Goal: Transaction & Acquisition: Book appointment/travel/reservation

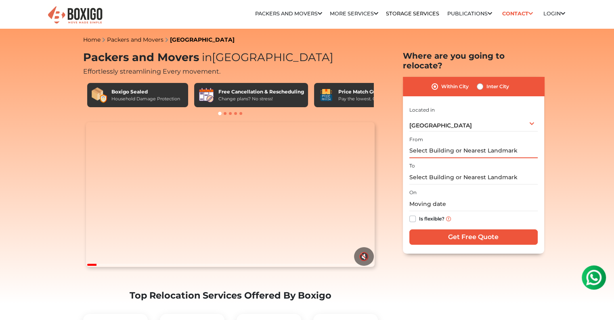
click at [451, 144] on input "text" at bounding box center [474, 151] width 128 height 14
click at [483, 144] on input "text" at bounding box center [474, 151] width 128 height 14
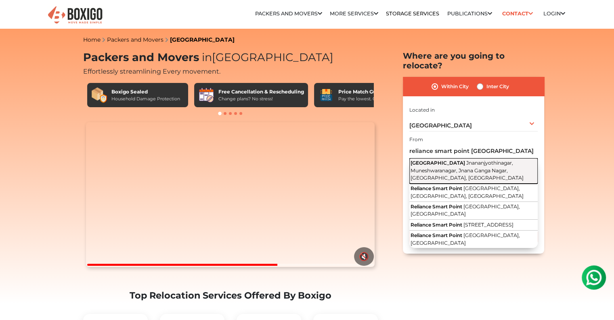
click at [443, 160] on span "Jnananjyothinagar, Muneshwaranagar, Jnana Ganga Nagar, [GEOGRAPHIC_DATA], [GEOG…" at bounding box center [467, 170] width 113 height 21
type input "[GEOGRAPHIC_DATA], Jnananjyothinagar, Muneshwaranagar, [GEOGRAPHIC_DATA], [GEOG…"
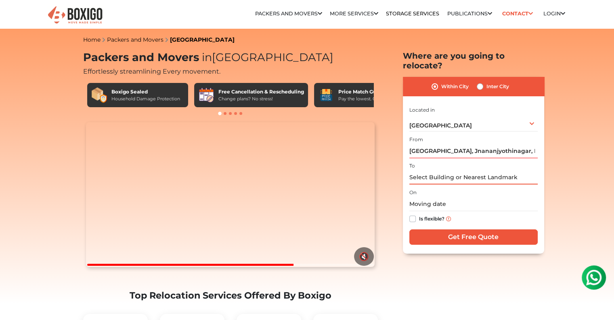
click at [439, 170] on input "text" at bounding box center [474, 177] width 128 height 14
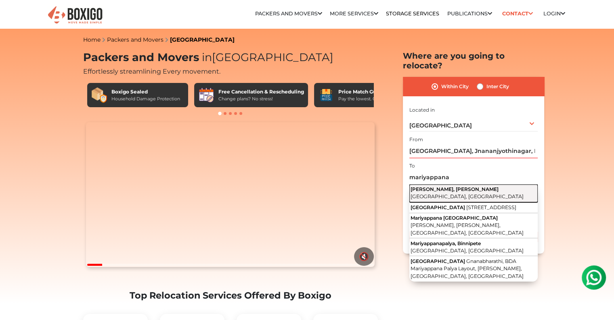
click at [436, 186] on span "[PERSON_NAME], [PERSON_NAME]" at bounding box center [455, 189] width 88 height 6
type input "[PERSON_NAME], [PERSON_NAME], [GEOGRAPHIC_DATA], [GEOGRAPHIC_DATA]"
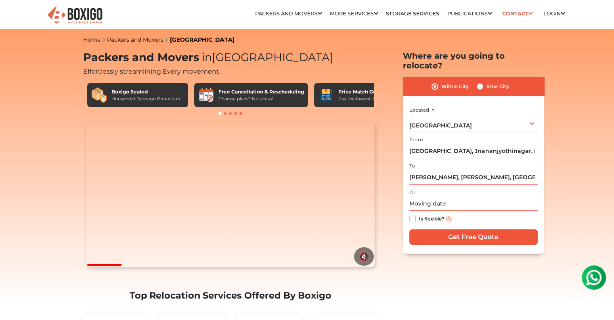
click at [423, 197] on input "text" at bounding box center [474, 204] width 128 height 14
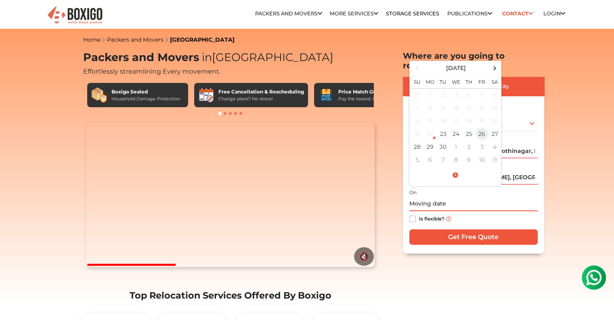
click at [483, 127] on td "26" at bounding box center [482, 133] width 13 height 13
type input "[DATE] 12:00 AM"
click at [482, 211] on div "Is flexible?" at bounding box center [474, 219] width 128 height 16
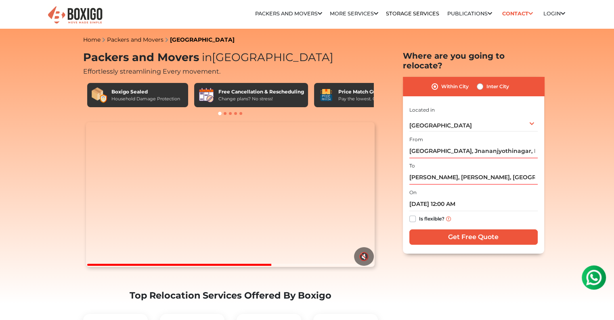
click at [419, 214] on label "Is flexible?" at bounding box center [431, 218] width 25 height 8
click at [412, 214] on input "Is flexible?" at bounding box center [413, 218] width 6 height 8
checkbox input "true"
click at [452, 229] on input "Get Free Quote" at bounding box center [474, 236] width 128 height 15
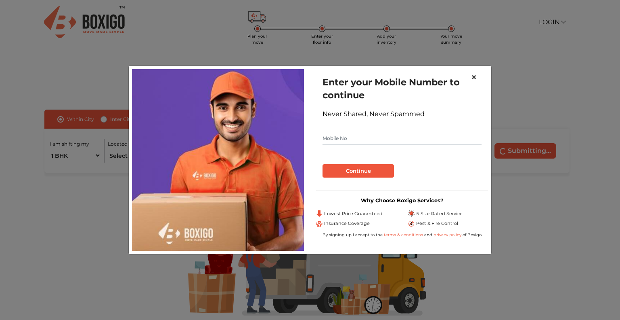
click at [475, 77] on span "×" at bounding box center [474, 77] width 6 height 12
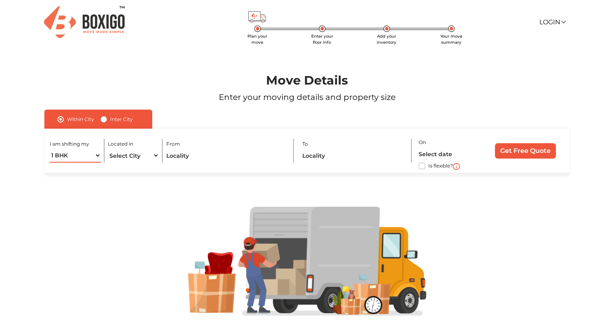
click at [96, 156] on select "1 BHK 2 BHK 3 BHK 3 + BHK FEW ITEMS" at bounding box center [75, 155] width 51 height 14
select select "3 BHK"
click at [50, 149] on select "1 BHK 2 BHK 3 BHK 3 + BHK FEW ITEMS" at bounding box center [75, 155] width 51 height 14
click at [145, 158] on select "Select City Bangalore Bengaluru Bhopal Bhubaneswar Chennai Coimbatore Cuttack D…" at bounding box center [133, 155] width 51 height 14
select select "[GEOGRAPHIC_DATA]"
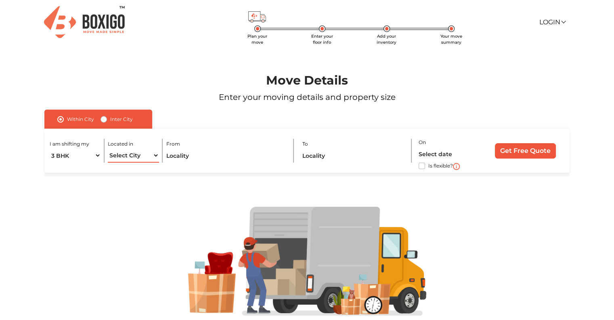
click at [108, 149] on select "Select City Bangalore Bengaluru Bhopal Bhubaneswar Chennai Coimbatore Cuttack D…" at bounding box center [133, 155] width 51 height 14
click at [228, 154] on input "text" at bounding box center [226, 155] width 120 height 14
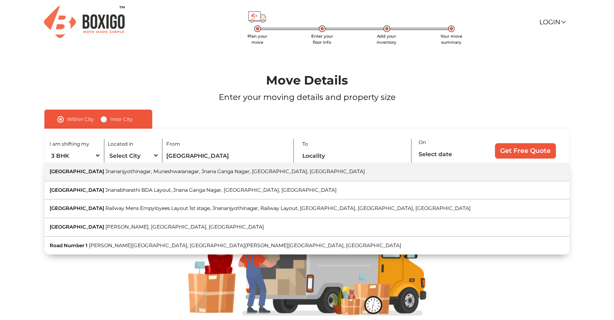
click at [179, 174] on span "Jnananjyothinagar, Muneshwaranagar, Jnana Ganga Nagar, [GEOGRAPHIC_DATA], [GEOG…" at bounding box center [235, 171] width 260 height 6
type input "[GEOGRAPHIC_DATA], Jnananjyothinagar, Muneshwaranagar, [GEOGRAPHIC_DATA], [GEOG…"
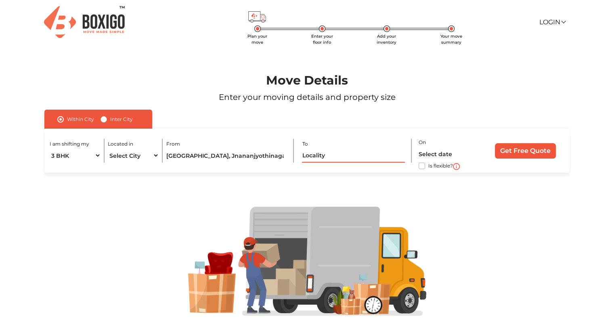
click at [310, 157] on input "text" at bounding box center [353, 155] width 103 height 14
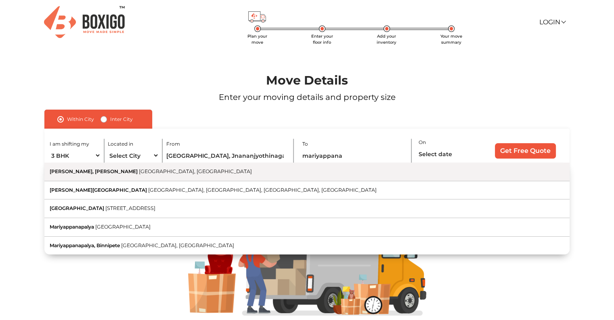
click at [194, 172] on span "[GEOGRAPHIC_DATA], [GEOGRAPHIC_DATA]" at bounding box center [195, 171] width 113 height 6
type input "[PERSON_NAME], [PERSON_NAME], [GEOGRAPHIC_DATA], [GEOGRAPHIC_DATA]"
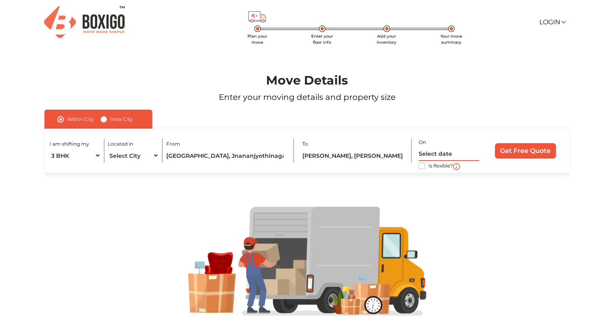
click at [436, 151] on input "text" at bounding box center [449, 154] width 61 height 14
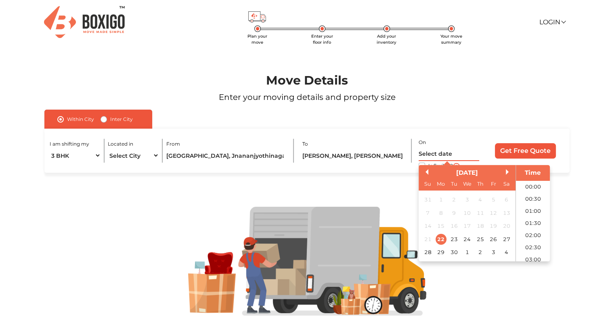
scroll to position [147, 0]
click at [498, 238] on div "26" at bounding box center [493, 238] width 11 height 11
click at [538, 189] on li "06:00" at bounding box center [533, 185] width 34 height 12
type input "26/09/2025 6:00 AM"
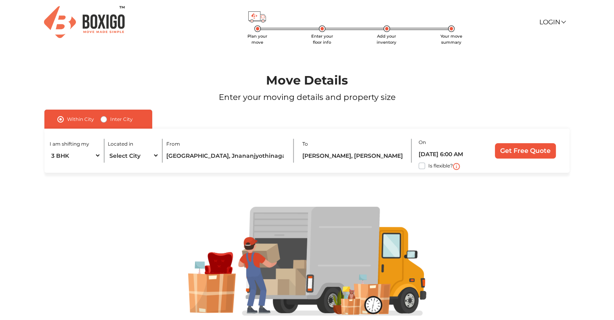
click at [429, 166] on label "Is flexible?" at bounding box center [441, 165] width 25 height 8
click at [51, 166] on input "Is flexible?" at bounding box center [47, 165] width 6 height 8
checkbox input "true"
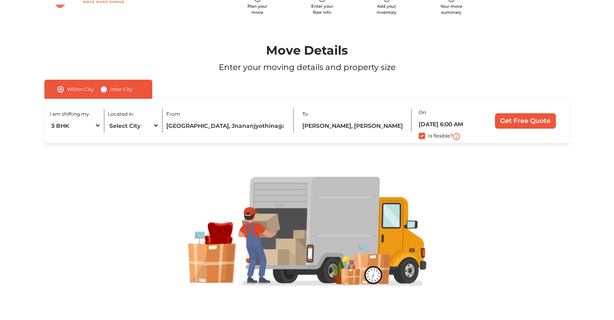
scroll to position [0, 0]
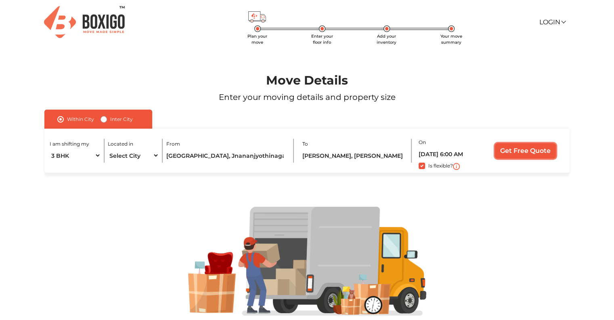
click at [523, 146] on input "Get Free Quote" at bounding box center [525, 150] width 61 height 15
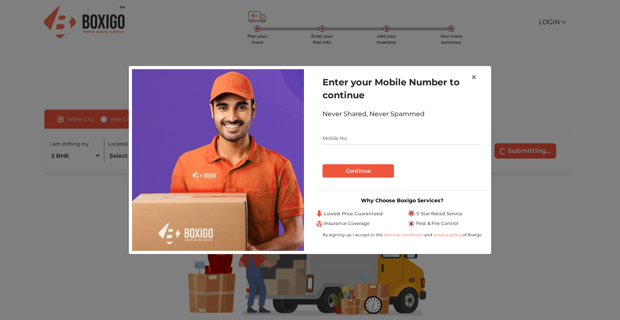
click at [367, 139] on input "text" at bounding box center [402, 138] width 159 height 13
type input "9148047866"
click at [346, 172] on button "Continue" at bounding box center [359, 171] width 72 height 14
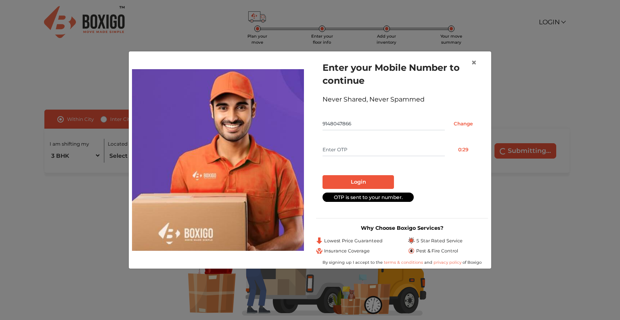
click at [353, 145] on input "text" at bounding box center [384, 149] width 122 height 13
type input "7598"
click at [376, 176] on button "Login" at bounding box center [359, 182] width 72 height 14
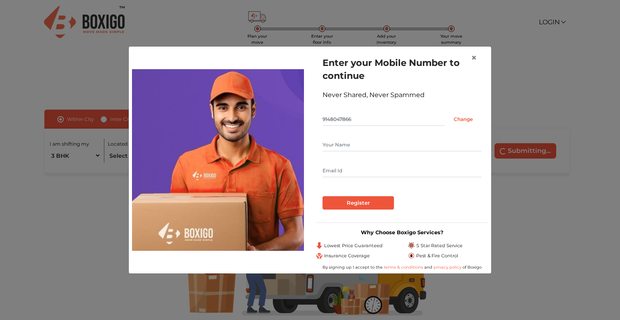
click at [356, 143] on input "text" at bounding box center [402, 144] width 159 height 13
type input "Lokesh"
type input "lokimadguy@gmail.com"
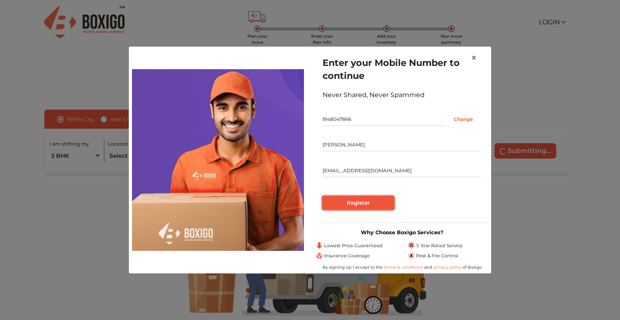
click at [357, 196] on input "Register" at bounding box center [359, 203] width 72 height 14
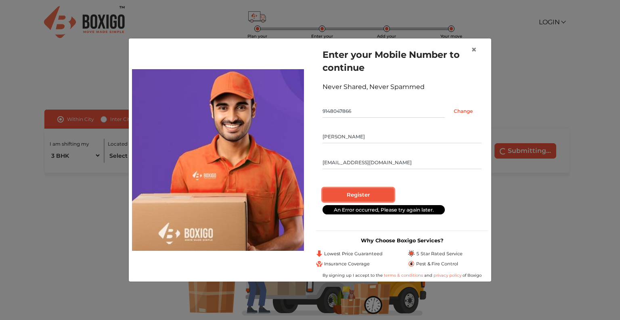
click at [358, 195] on input "Register" at bounding box center [359, 195] width 72 height 14
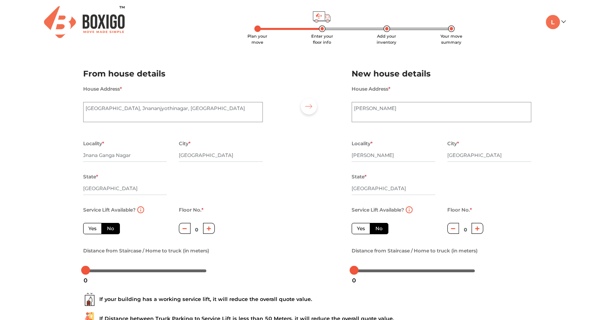
click at [210, 230] on icon "button" at bounding box center [209, 228] width 4 height 5
click at [186, 231] on icon "button" at bounding box center [185, 228] width 4 height 5
type input "1"
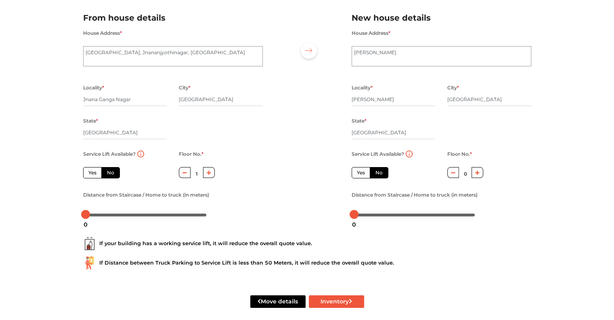
scroll to position [64, 0]
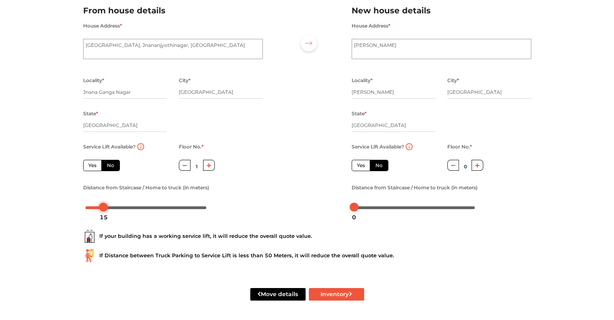
drag, startPoint x: 86, startPoint y: 207, endPoint x: 104, endPoint y: 209, distance: 17.8
click at [104, 209] on body "Plan your move Enter your floor info Add your inventory Your move summary My Mo…" at bounding box center [307, 97] width 614 height 320
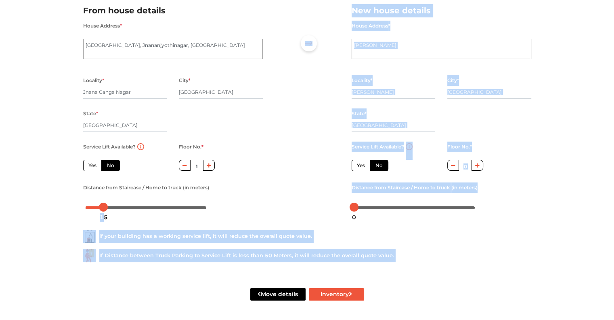
drag, startPoint x: 103, startPoint y: 209, endPoint x: 94, endPoint y: 210, distance: 9.7
click at [94, 210] on body "Plan your move Enter your floor info Add your inventory Your move summary My Mo…" at bounding box center [307, 97] width 614 height 320
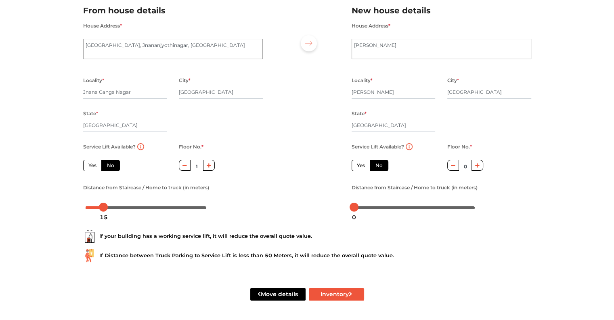
click at [206, 188] on label "Distance from Staircase / Home to truck (in meters)" at bounding box center [146, 187] width 126 height 11
drag, startPoint x: 100, startPoint y: 206, endPoint x: 95, endPoint y: 204, distance: 6.2
click at [95, 204] on div at bounding box center [97, 206] width 9 height 9
drag, startPoint x: 353, startPoint y: 205, endPoint x: 358, endPoint y: 204, distance: 5.8
click at [358, 204] on div at bounding box center [359, 206] width 9 height 9
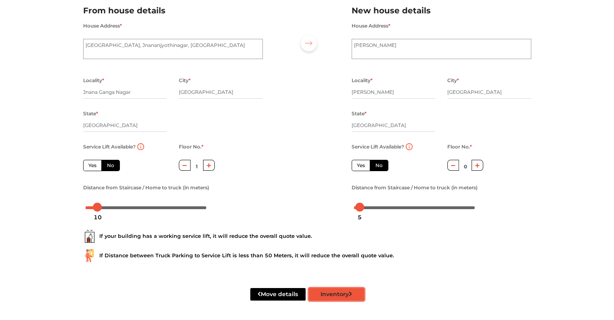
click at [334, 296] on button "Inventory" at bounding box center [336, 294] width 55 height 13
radio input "true"
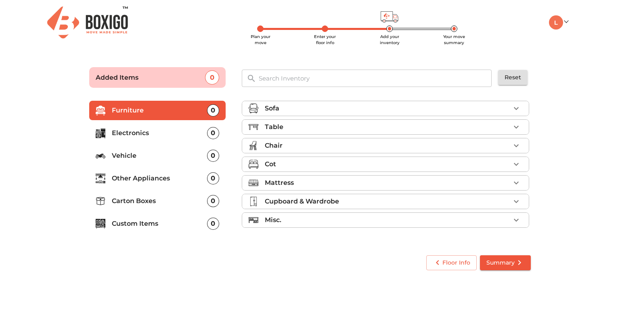
click at [283, 106] on div "Sofa" at bounding box center [388, 108] width 246 height 10
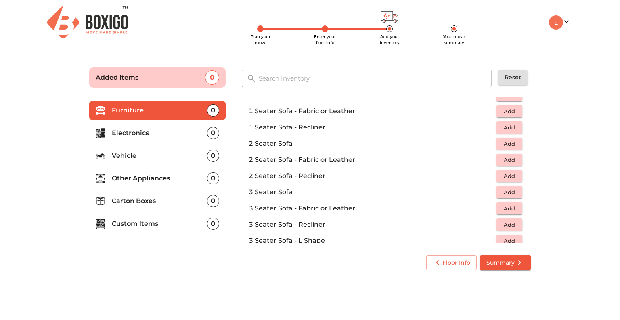
scroll to position [81, 0]
click at [505, 159] on span "Add" at bounding box center [510, 159] width 18 height 9
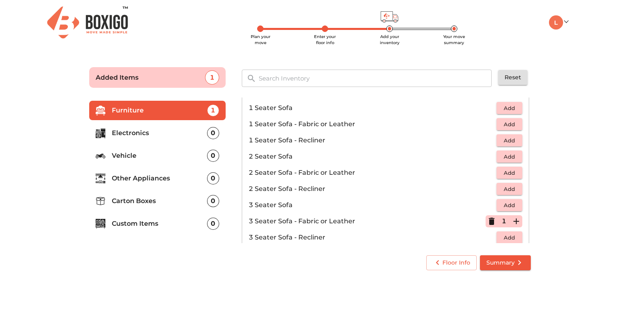
scroll to position [0, 0]
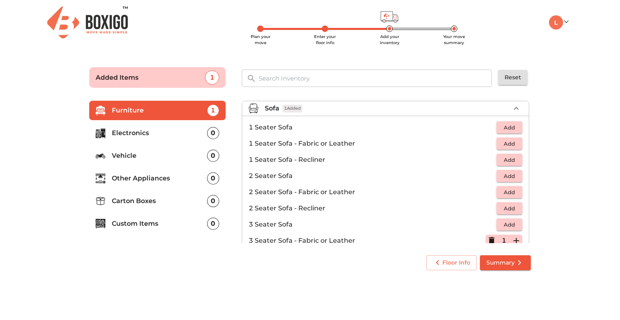
click at [504, 125] on span "Add" at bounding box center [510, 127] width 18 height 9
click at [490, 128] on icon "button" at bounding box center [492, 127] width 6 height 7
click at [508, 142] on span "Add" at bounding box center [510, 143] width 18 height 9
click at [512, 144] on icon "button" at bounding box center [517, 144] width 10 height 10
click at [504, 110] on div "Sofa 3 Added" at bounding box center [388, 108] width 246 height 10
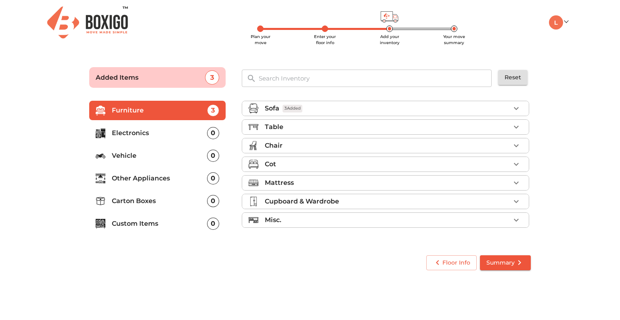
click at [300, 130] on div "Table" at bounding box center [388, 127] width 246 height 10
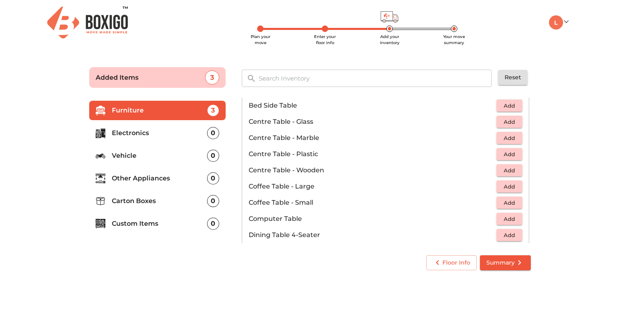
scroll to position [81, 0]
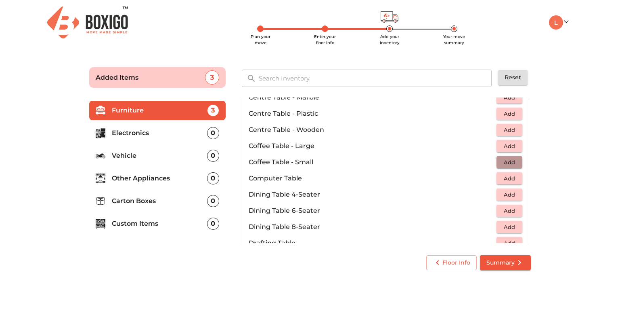
click at [503, 164] on span "Add" at bounding box center [510, 162] width 18 height 9
click at [505, 180] on span "Add" at bounding box center [510, 178] width 18 height 9
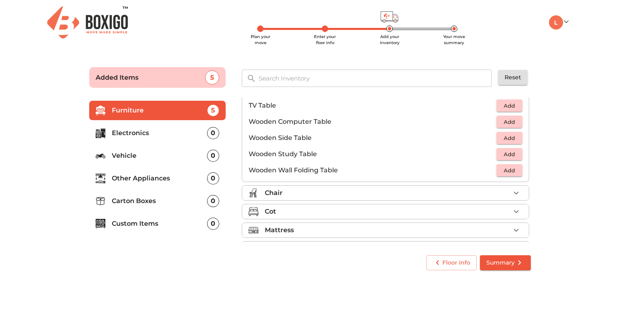
scroll to position [562, 0]
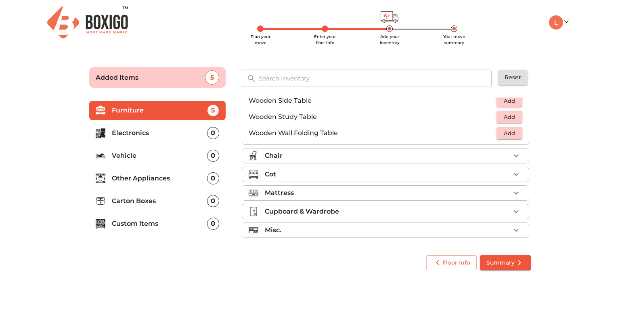
click at [396, 156] on div "Chair" at bounding box center [388, 156] width 246 height 10
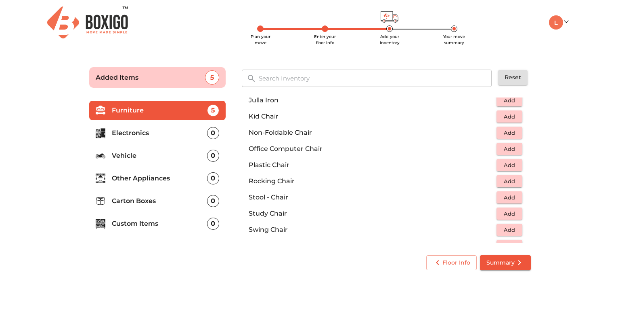
scroll to position [255, 0]
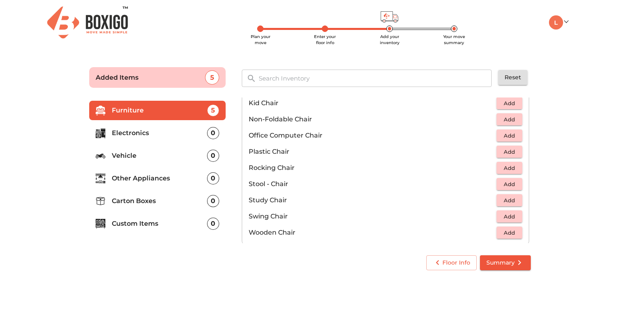
click at [507, 151] on span "Add" at bounding box center [510, 151] width 18 height 9
click at [514, 151] on icon "button" at bounding box center [517, 152] width 6 height 6
click at [506, 132] on span "Add" at bounding box center [510, 135] width 18 height 9
click at [514, 135] on icon "button" at bounding box center [517, 136] width 6 height 6
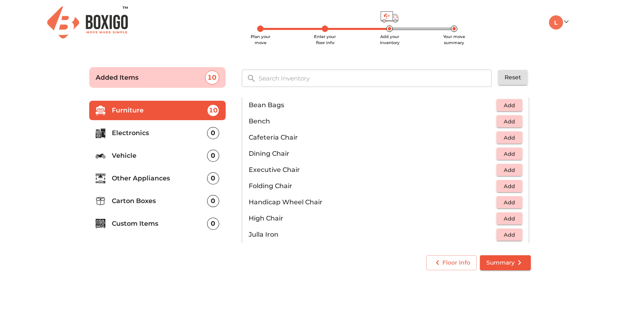
scroll to position [94, 0]
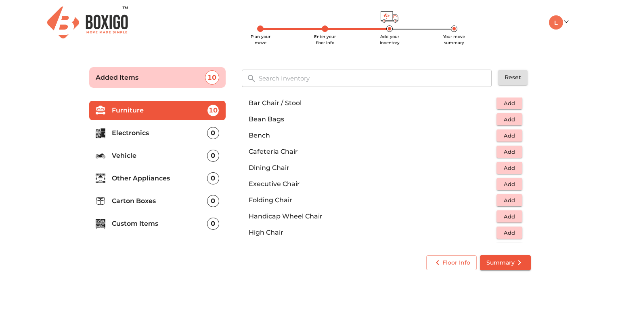
click at [130, 135] on p "Electronics" at bounding box center [159, 133] width 95 height 10
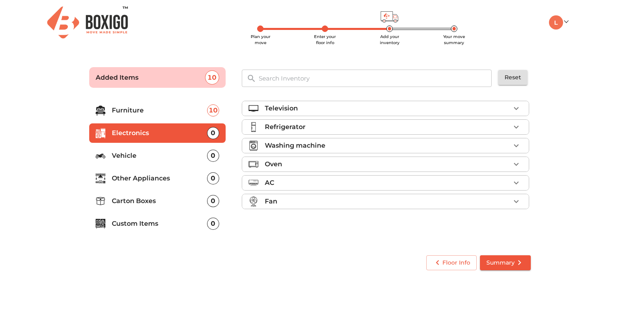
scroll to position [0, 0]
click at [515, 109] on icon "button" at bounding box center [517, 108] width 10 height 10
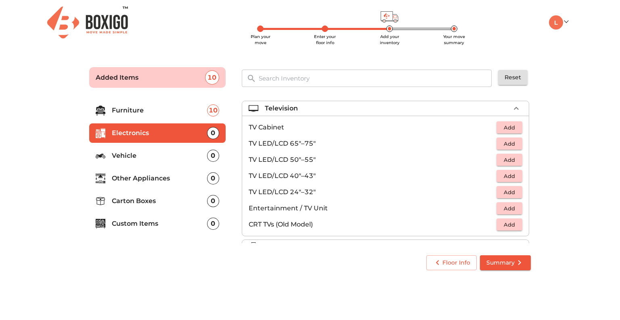
click at [507, 174] on span "Add" at bounding box center [510, 175] width 18 height 9
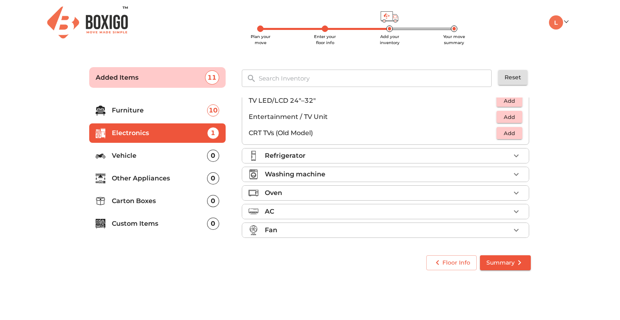
click at [461, 156] on div "Refrigerator" at bounding box center [388, 156] width 246 height 10
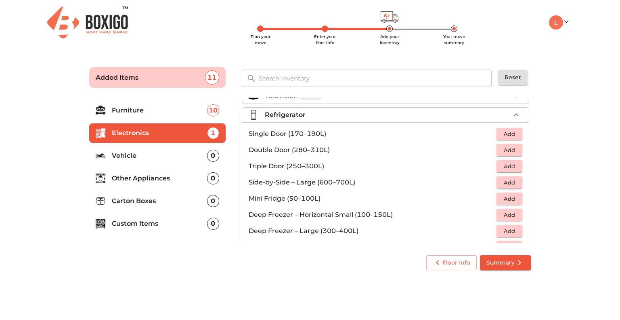
scroll to position [11, 0]
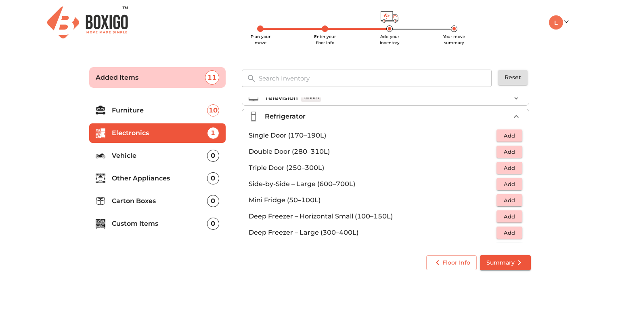
click at [511, 136] on span "Add" at bounding box center [510, 135] width 18 height 9
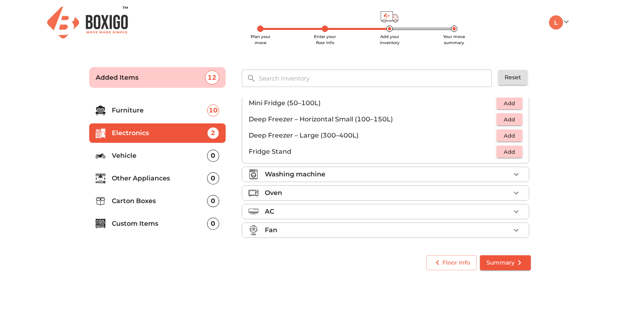
click at [363, 172] on div "Washing machine" at bounding box center [388, 174] width 246 height 10
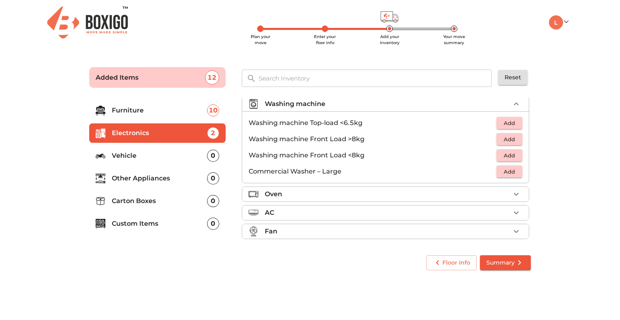
scroll to position [37, 0]
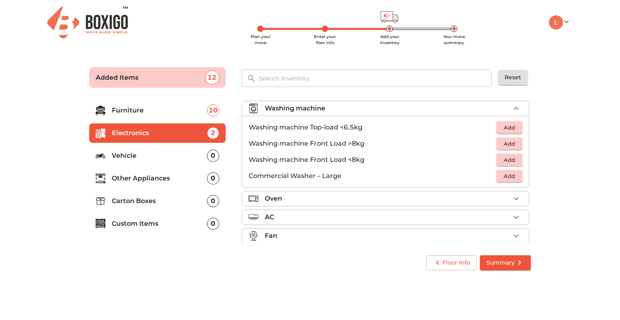
click at [506, 124] on span "Add" at bounding box center [510, 127] width 18 height 9
click at [427, 195] on div "Oven" at bounding box center [388, 198] width 246 height 10
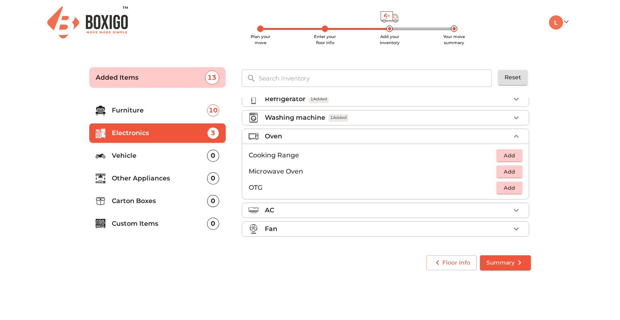
scroll to position [27, 0]
click at [502, 156] on span "Add" at bounding box center [510, 156] width 18 height 9
click at [431, 208] on div "AC" at bounding box center [388, 211] width 246 height 10
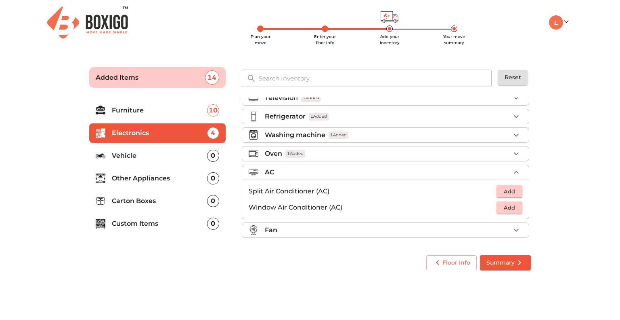
click at [415, 223] on li "Fan" at bounding box center [385, 230] width 287 height 15
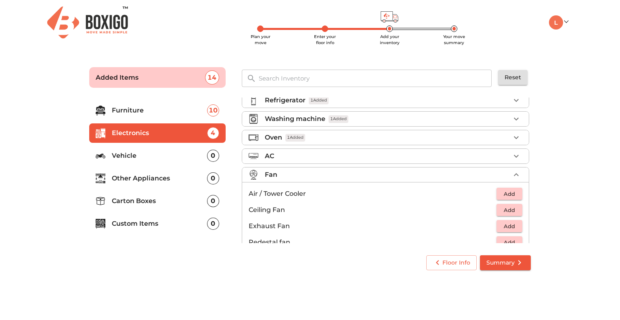
click at [141, 151] on p "Vehicle" at bounding box center [159, 156] width 95 height 10
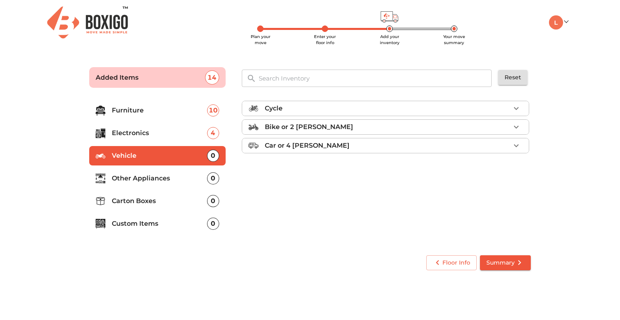
click at [141, 177] on p "Other Appliances" at bounding box center [159, 178] width 95 height 10
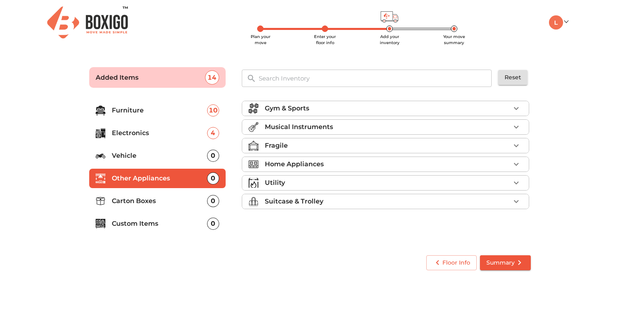
click at [315, 163] on p "Home Appliances" at bounding box center [294, 164] width 59 height 10
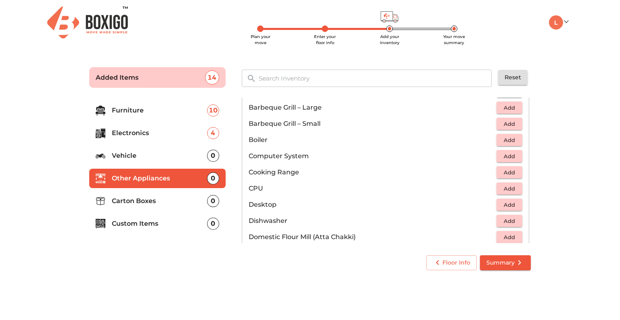
scroll to position [121, 0]
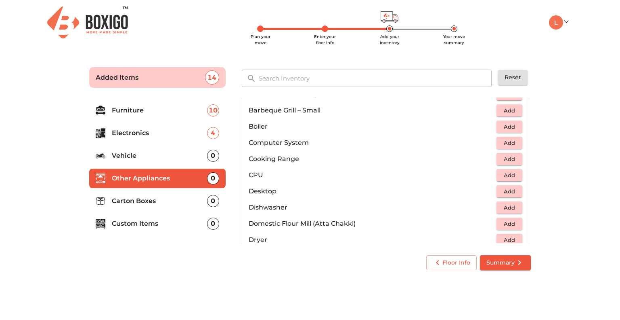
click at [503, 144] on span "Add" at bounding box center [510, 142] width 18 height 9
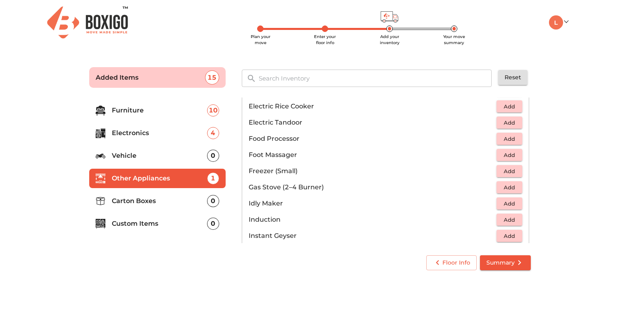
scroll to position [283, 0]
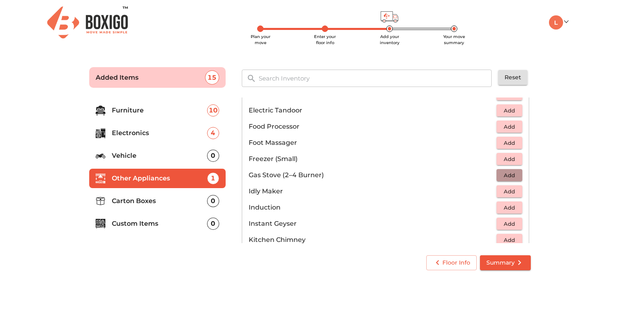
click at [501, 176] on span "Add" at bounding box center [510, 174] width 18 height 9
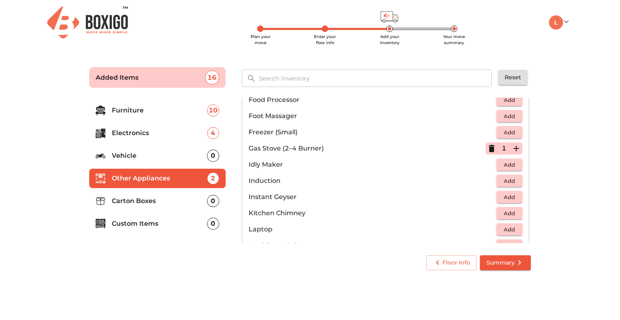
scroll to position [323, 0]
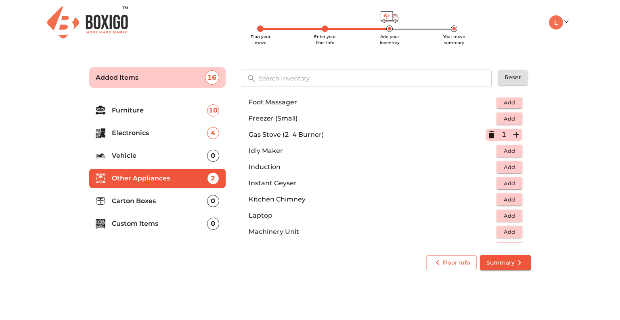
click at [513, 181] on span "Add" at bounding box center [510, 183] width 18 height 9
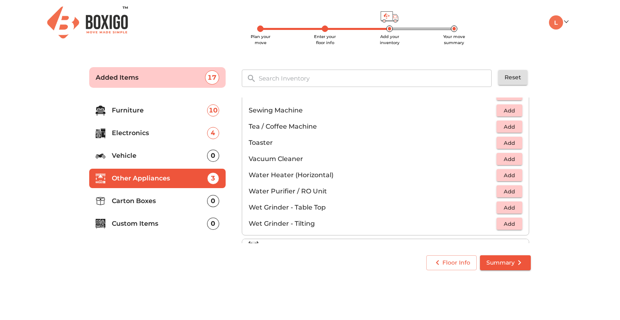
scroll to position [560, 0]
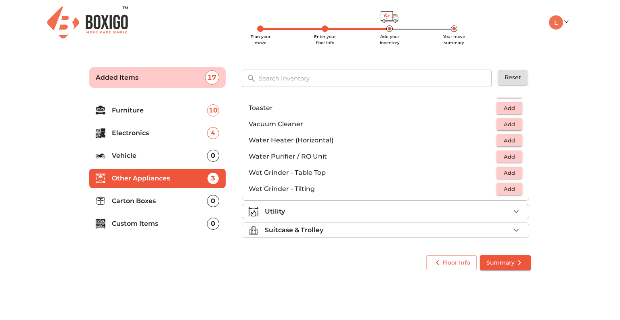
click at [512, 156] on span "Add" at bounding box center [510, 156] width 18 height 9
click at [378, 208] on div "Utility" at bounding box center [388, 211] width 246 height 10
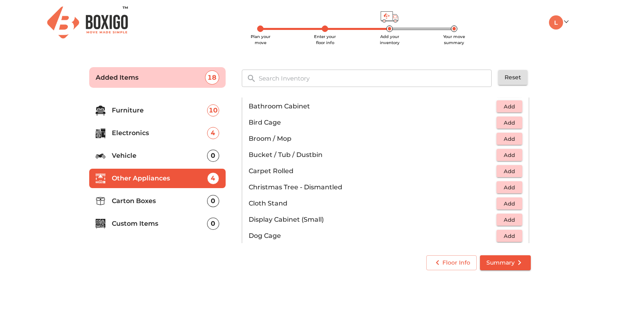
scroll to position [156, 0]
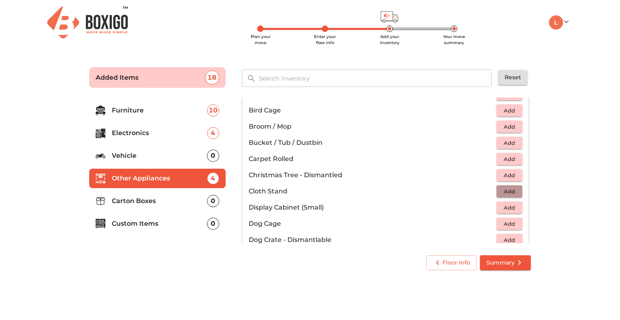
click at [506, 191] on span "Add" at bounding box center [510, 191] width 18 height 9
click at [512, 190] on icon "button" at bounding box center [517, 191] width 10 height 10
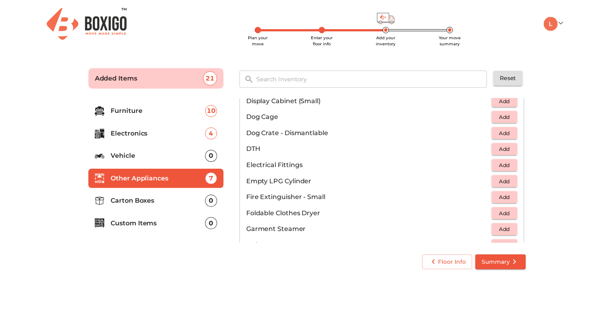
scroll to position [277, 0]
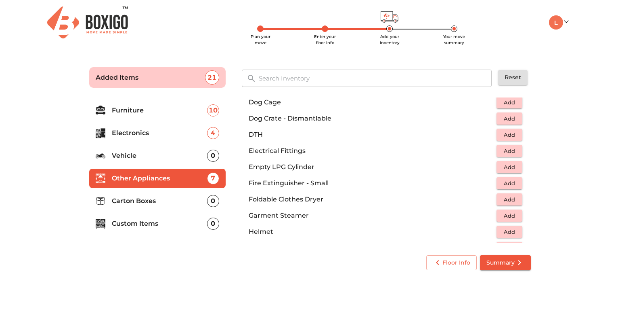
click at [511, 149] on span "Add" at bounding box center [510, 150] width 18 height 9
click at [502, 260] on span "Summary" at bounding box center [506, 262] width 38 height 10
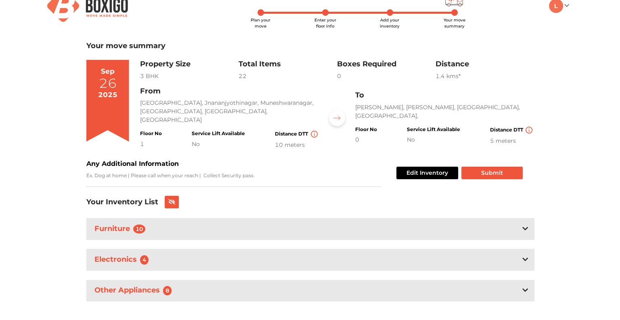
scroll to position [25, 0]
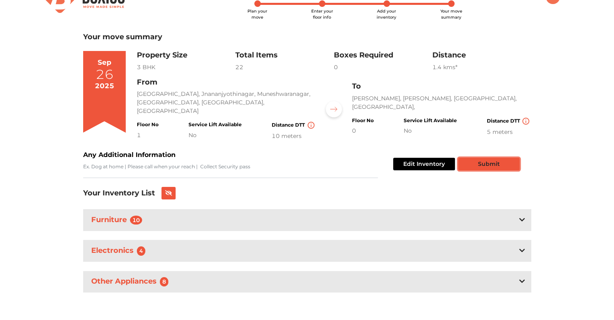
click at [486, 164] on button "Submit" at bounding box center [489, 164] width 61 height 13
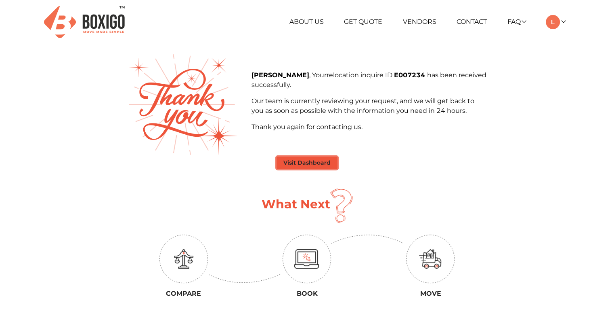
click at [308, 161] on button "Visit Dashboard" at bounding box center [307, 162] width 61 height 13
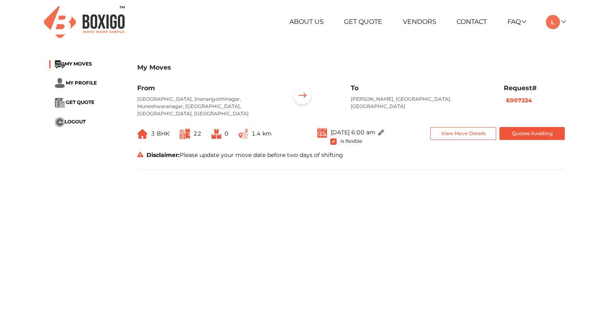
click at [385, 129] on img at bounding box center [382, 132] width 6 height 6
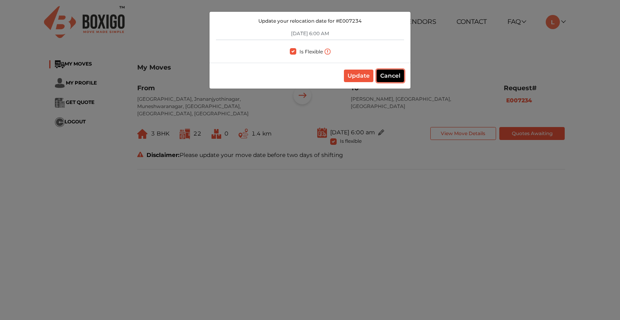
click at [391, 81] on button "Cancel" at bounding box center [390, 75] width 27 height 13
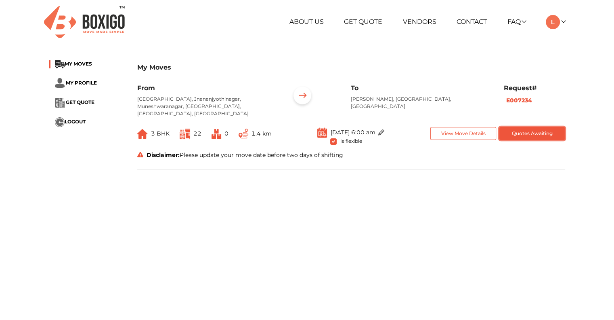
click at [535, 127] on button "Quotes Awaiting" at bounding box center [533, 133] width 66 height 13
click at [463, 127] on button "View Move Details" at bounding box center [464, 133] width 66 height 13
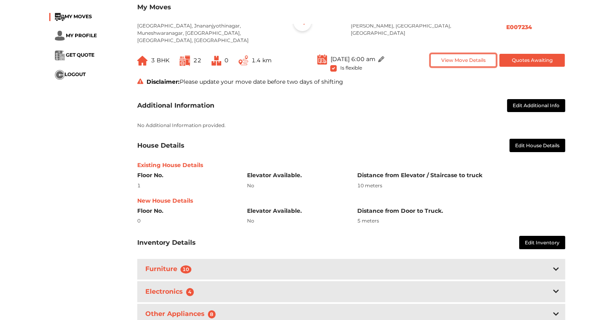
scroll to position [162, 0]
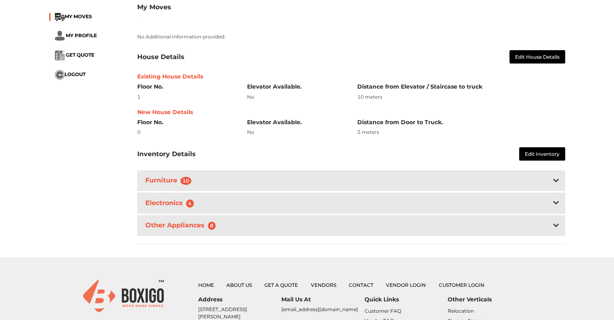
click at [450, 215] on div "Other Appliances 8" at bounding box center [351, 225] width 428 height 21
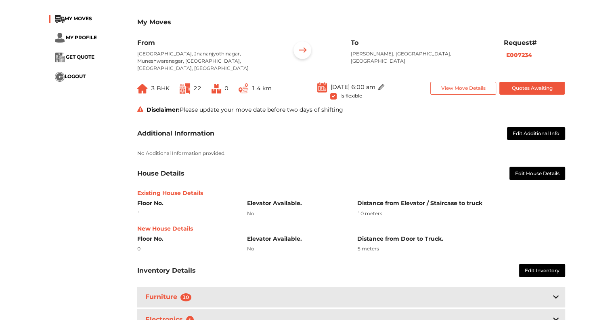
scroll to position [0, 0]
